Goal: Task Accomplishment & Management: Manage account settings

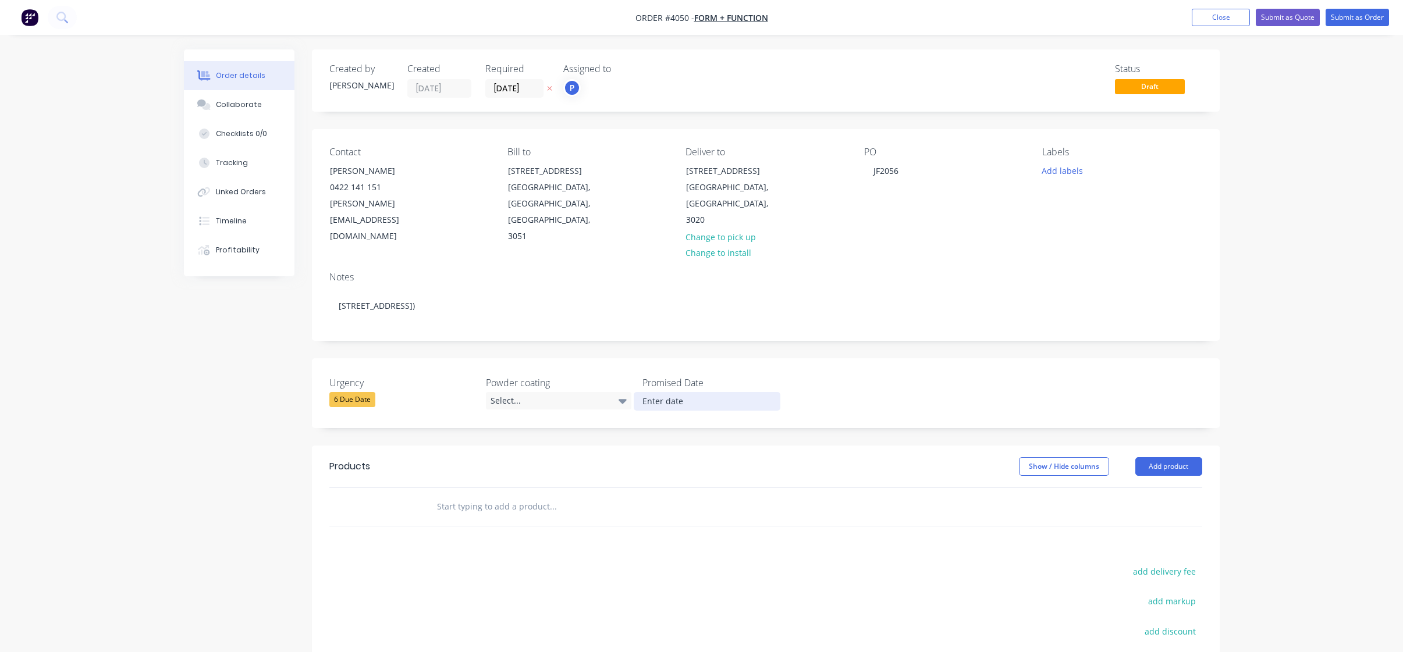
click at [700, 393] on input at bounding box center [706, 401] width 145 height 17
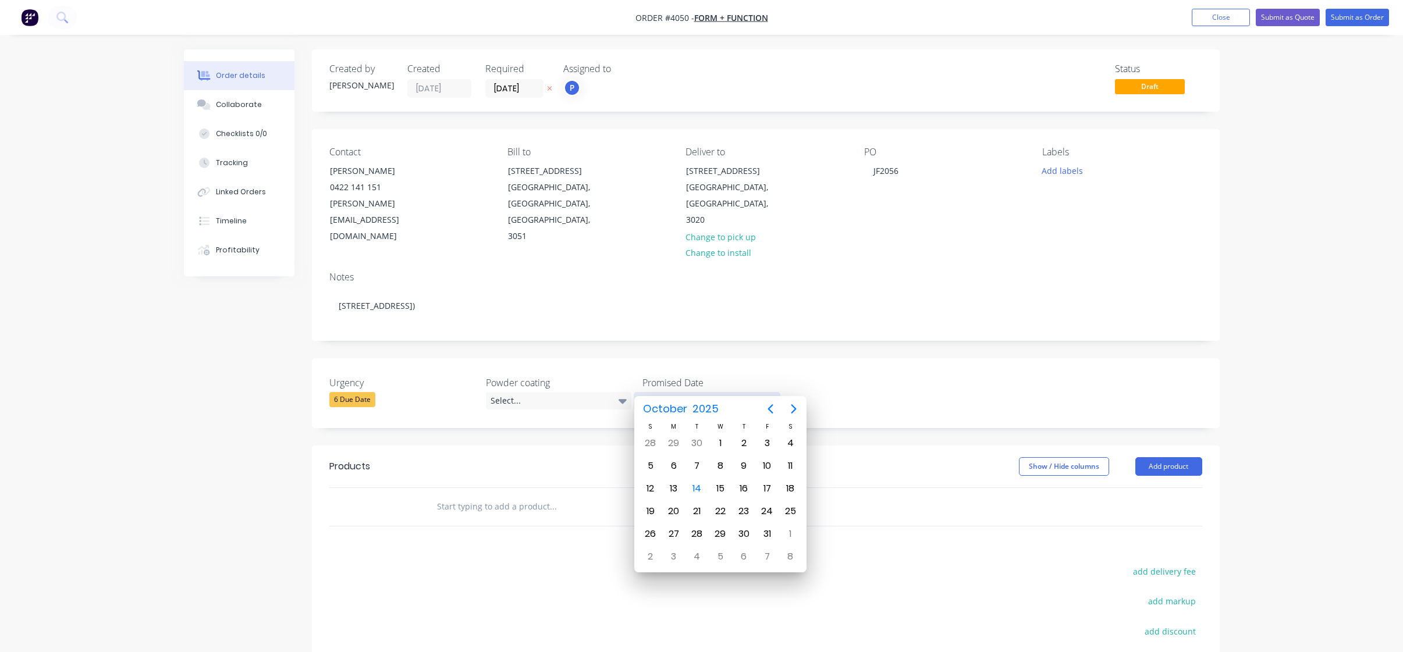
click at [652, 393] on input at bounding box center [706, 401] width 145 height 17
click at [848, 358] on div "Urgency 6 Due Date Powder coating Select... Promised Date" at bounding box center [766, 393] width 908 height 70
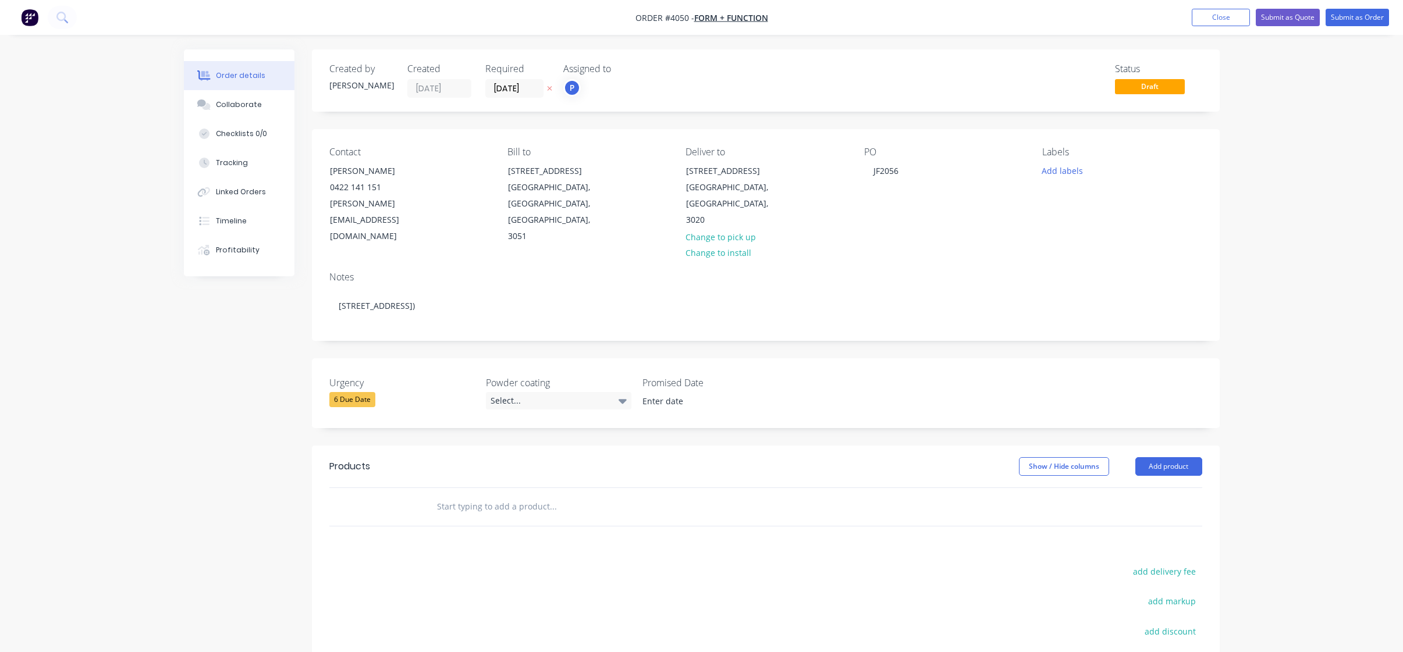
drag, startPoint x: 723, startPoint y: 139, endPoint x: 760, endPoint y: 130, distance: 37.7
click at [723, 139] on div "Contact [PERSON_NAME] [PHONE_NUMBER] [PERSON_NAME][EMAIL_ADDRESS][DOMAIN_NAME] …" at bounding box center [766, 195] width 908 height 133
click at [944, 41] on div "Order details Collaborate Checklists 0/0 Tracking Linked Orders Timeline Profit…" at bounding box center [701, 411] width 1403 height 823
click at [138, 183] on div "Order details Collaborate Checklists 0/0 Tracking Linked Orders Timeline Profit…" at bounding box center [701, 411] width 1403 height 823
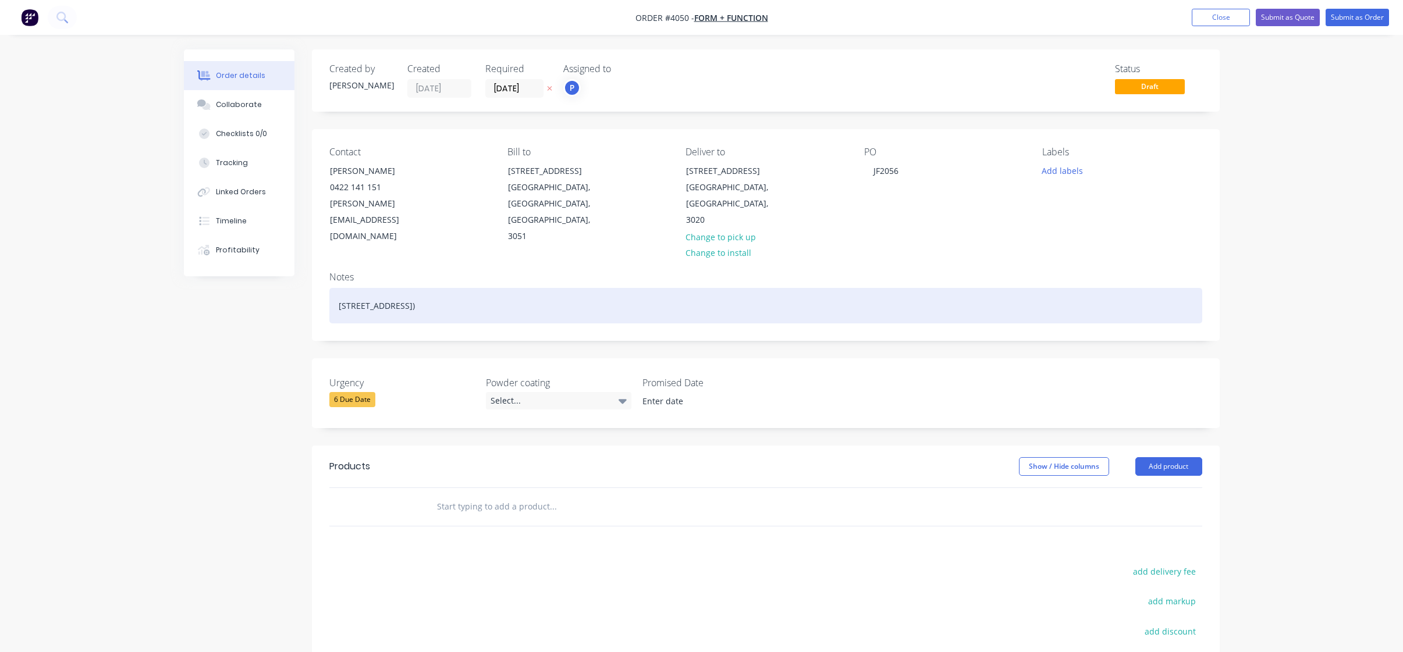
click at [452, 294] on div "[STREET_ADDRESS])" at bounding box center [765, 305] width 873 height 35
click at [443, 289] on div "[STREET_ADDRESS])" at bounding box center [765, 305] width 873 height 35
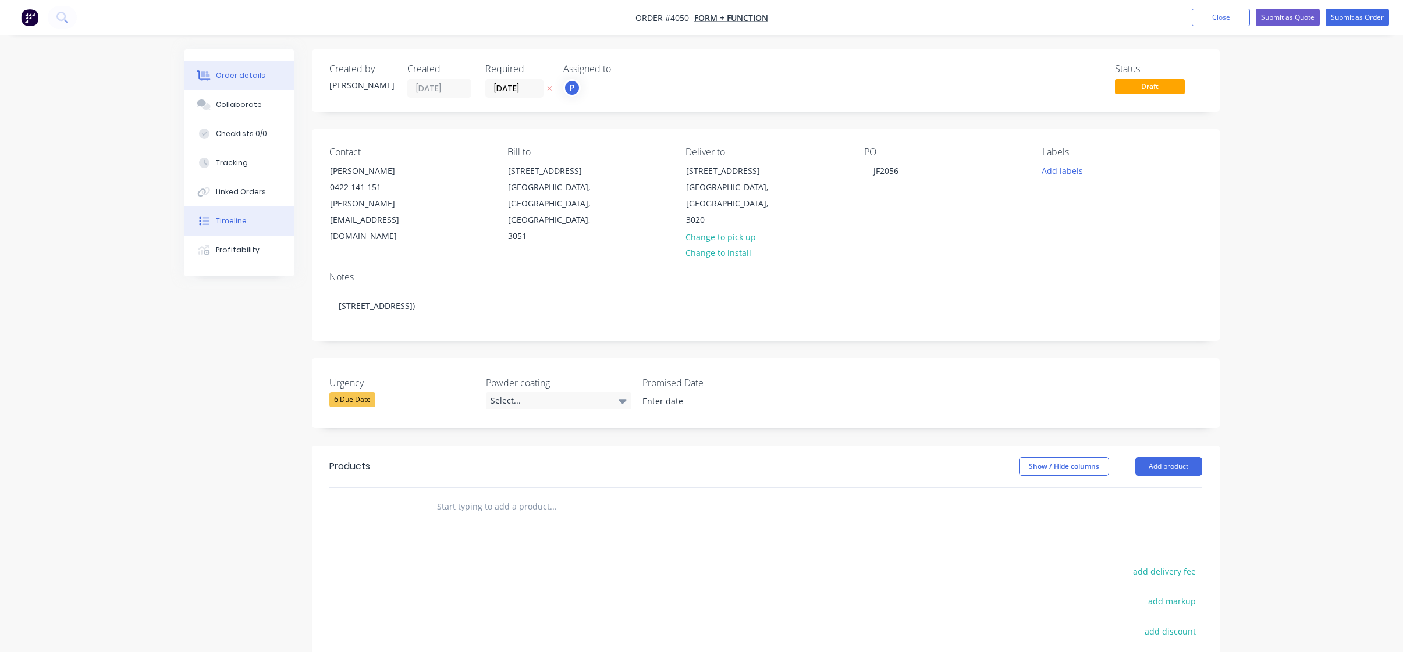
click at [197, 221] on div at bounding box center [204, 221] width 17 height 10
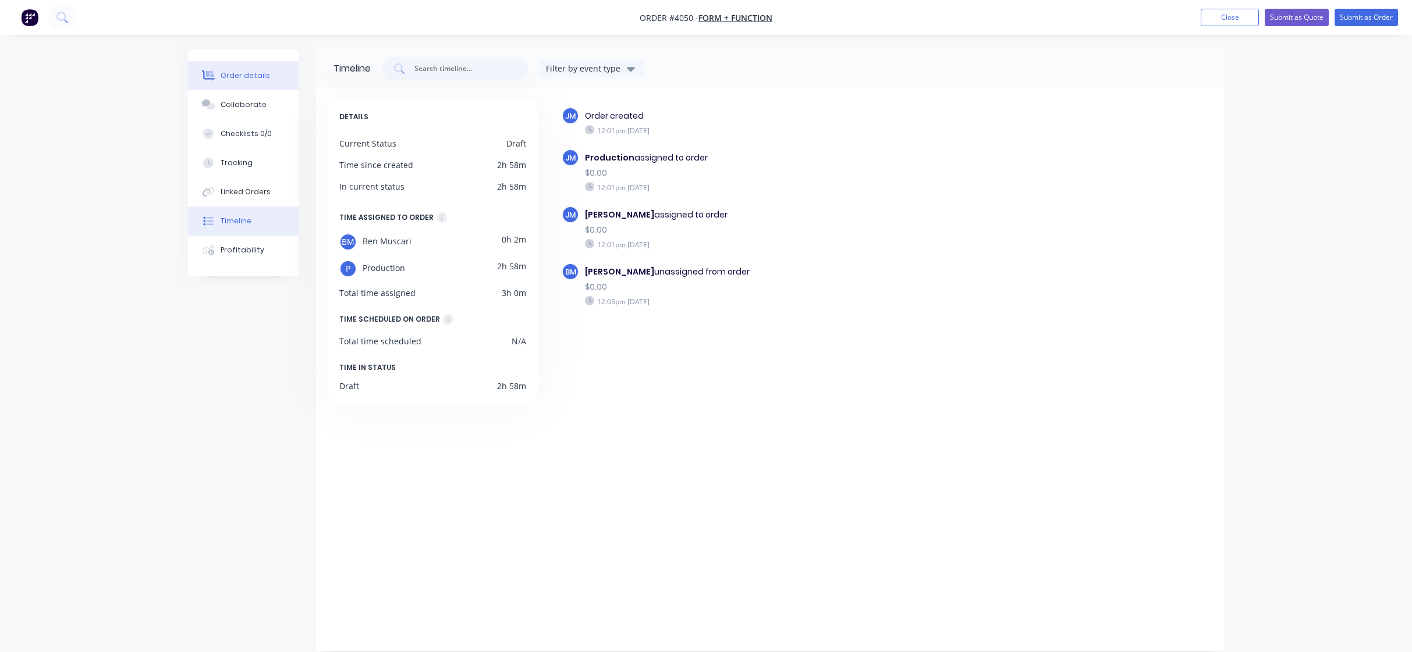
click at [245, 81] on button "Order details" at bounding box center [243, 75] width 111 height 29
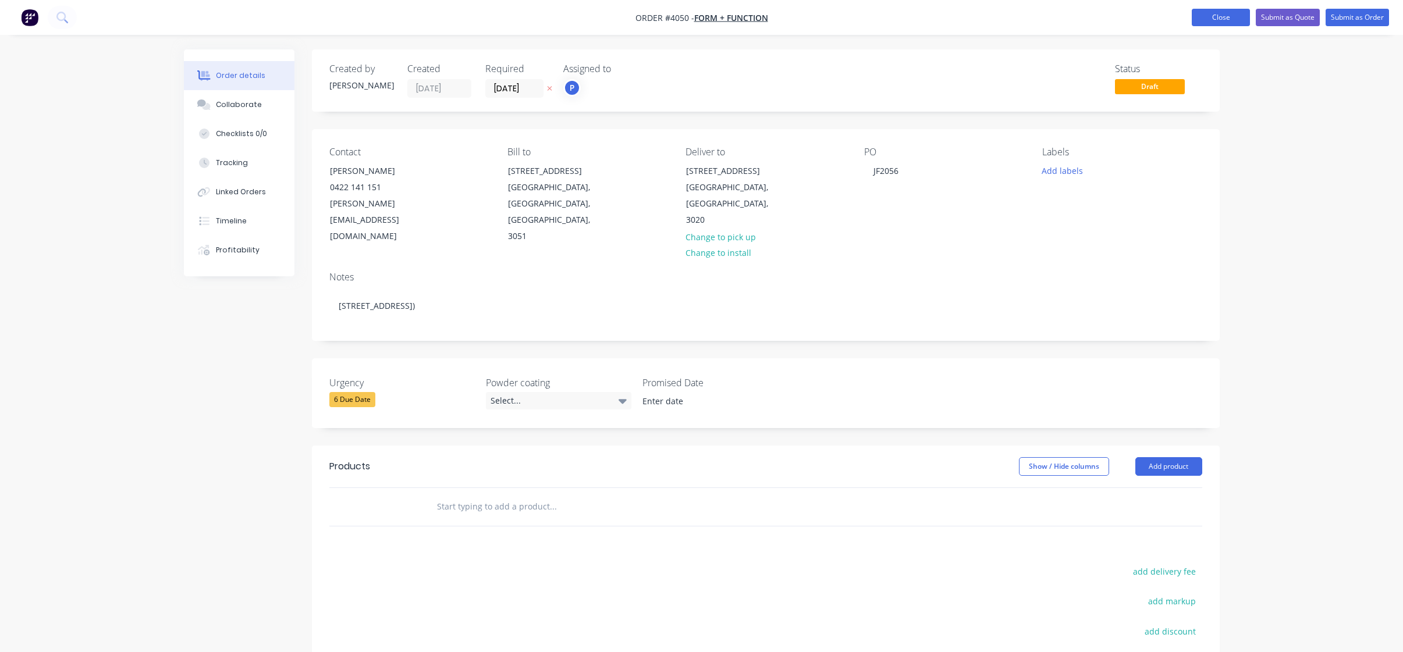
click at [1209, 13] on button "Close" at bounding box center [1221, 17] width 58 height 17
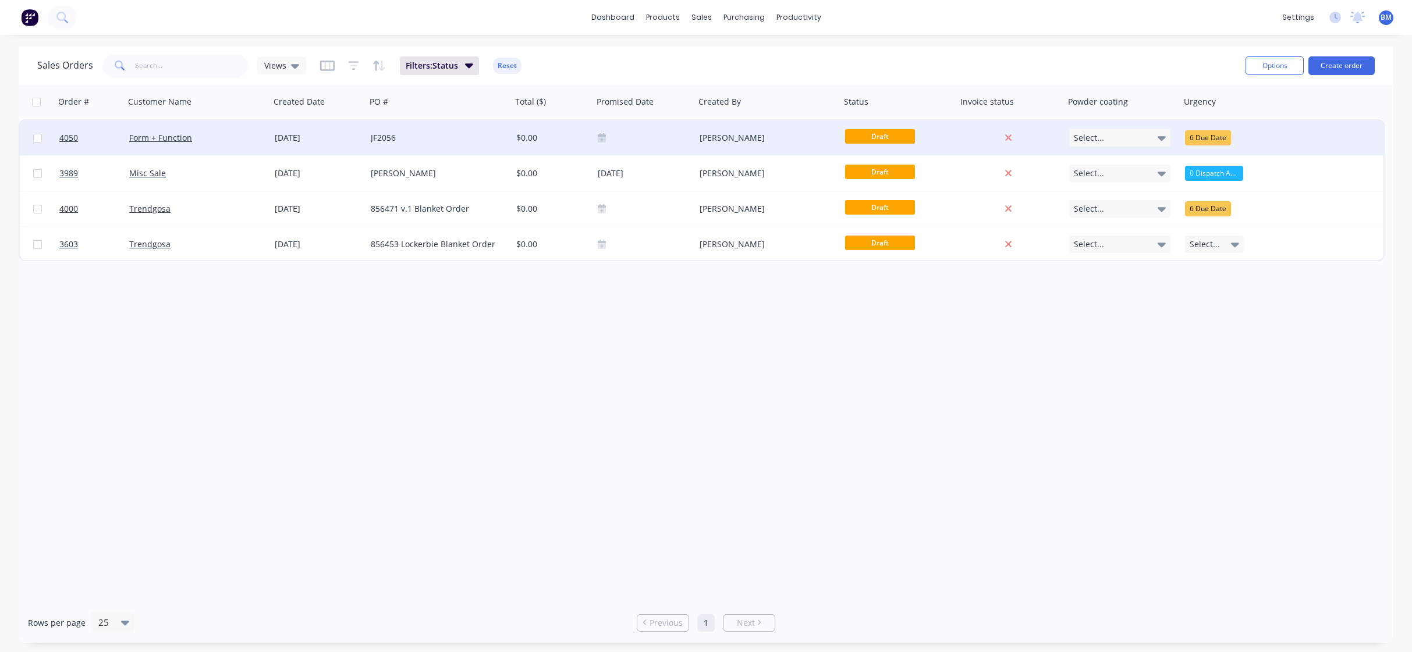
click at [235, 138] on div "Form + Function" at bounding box center [193, 138] width 129 height 12
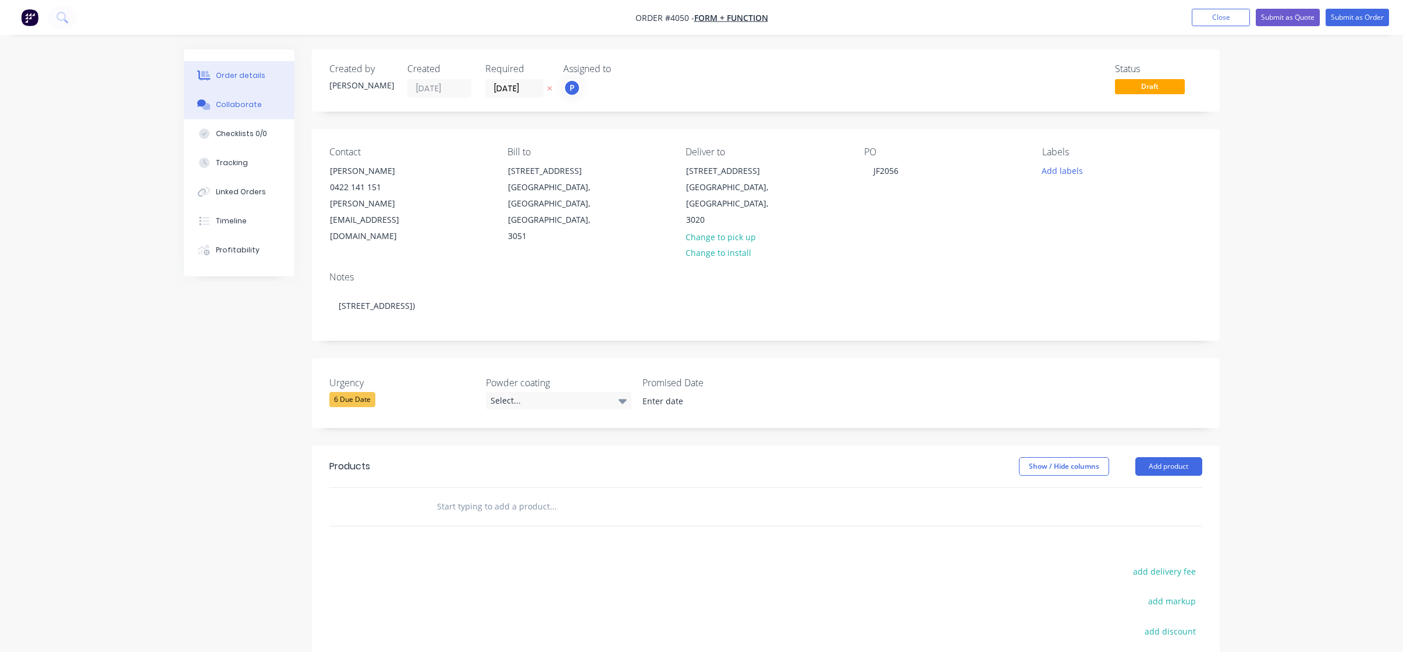
click at [270, 101] on button "Collaborate" at bounding box center [239, 104] width 111 height 29
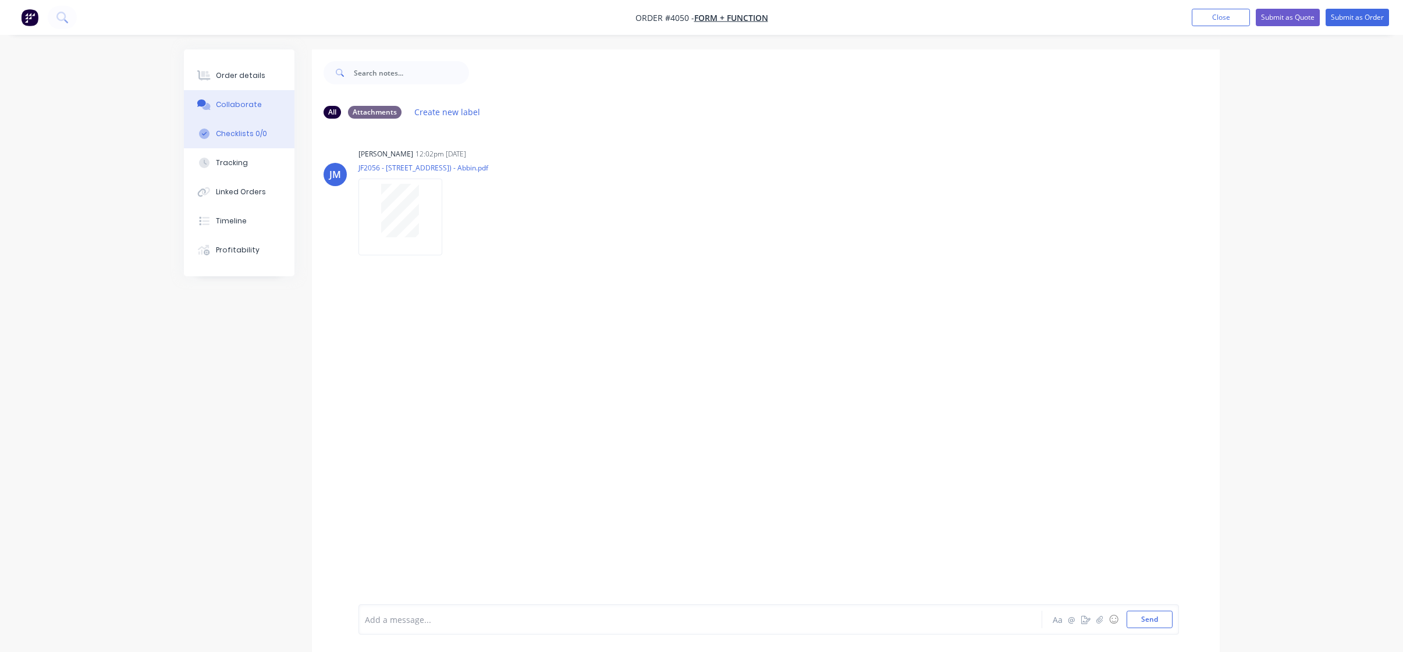
click at [208, 134] on icon at bounding box center [204, 134] width 10 height 10
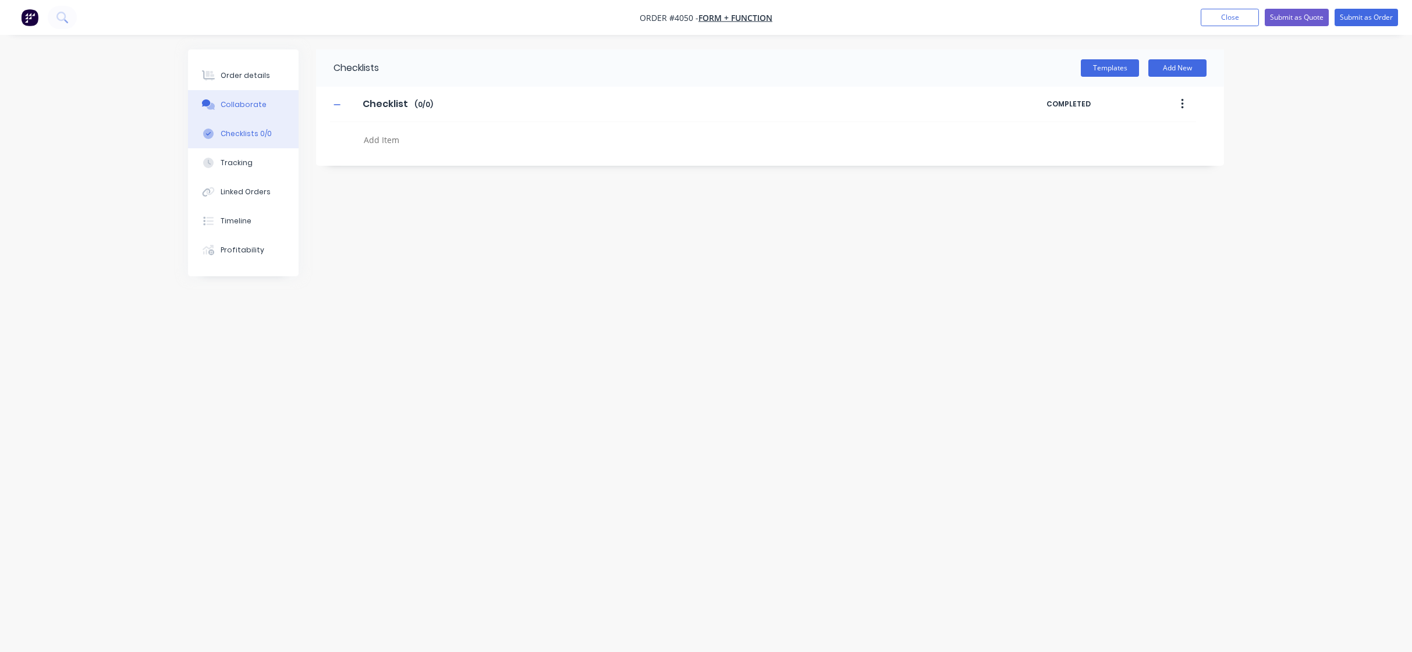
click at [238, 108] on div "Collaborate" at bounding box center [244, 105] width 46 height 10
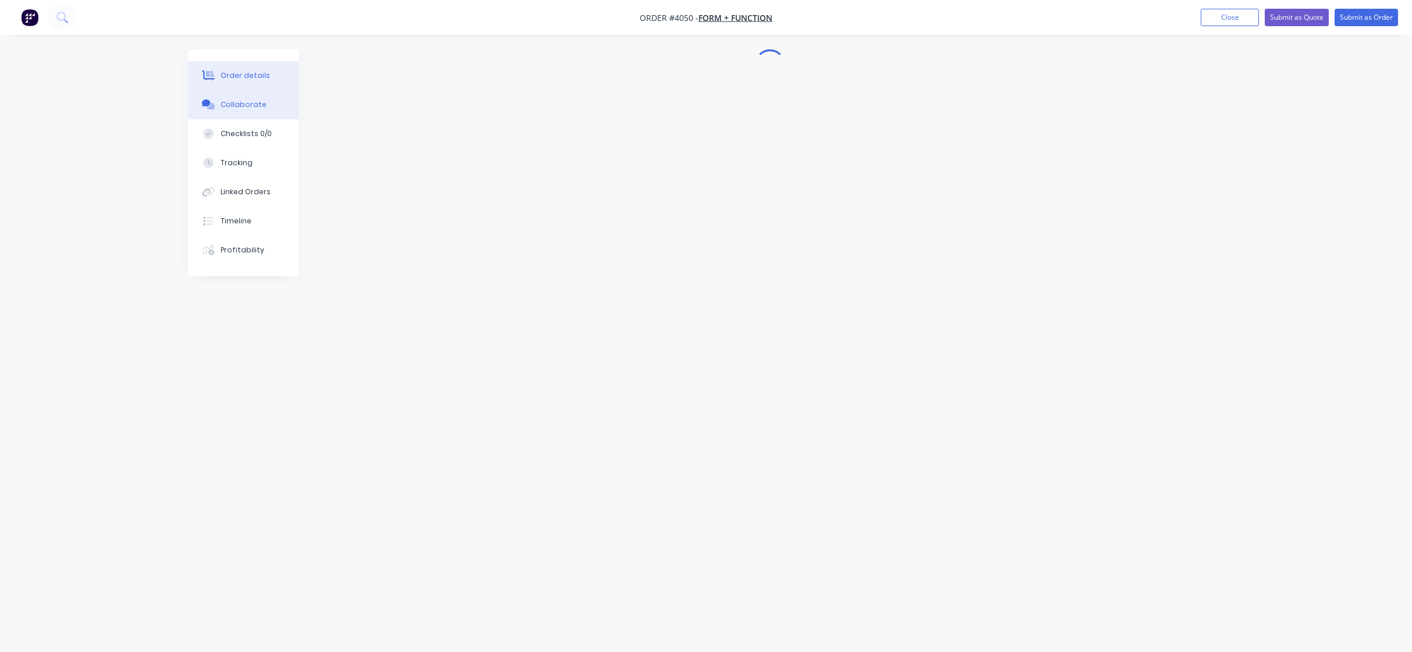
click at [248, 82] on button "Order details" at bounding box center [243, 75] width 111 height 29
